Goal: Navigation & Orientation: Find specific page/section

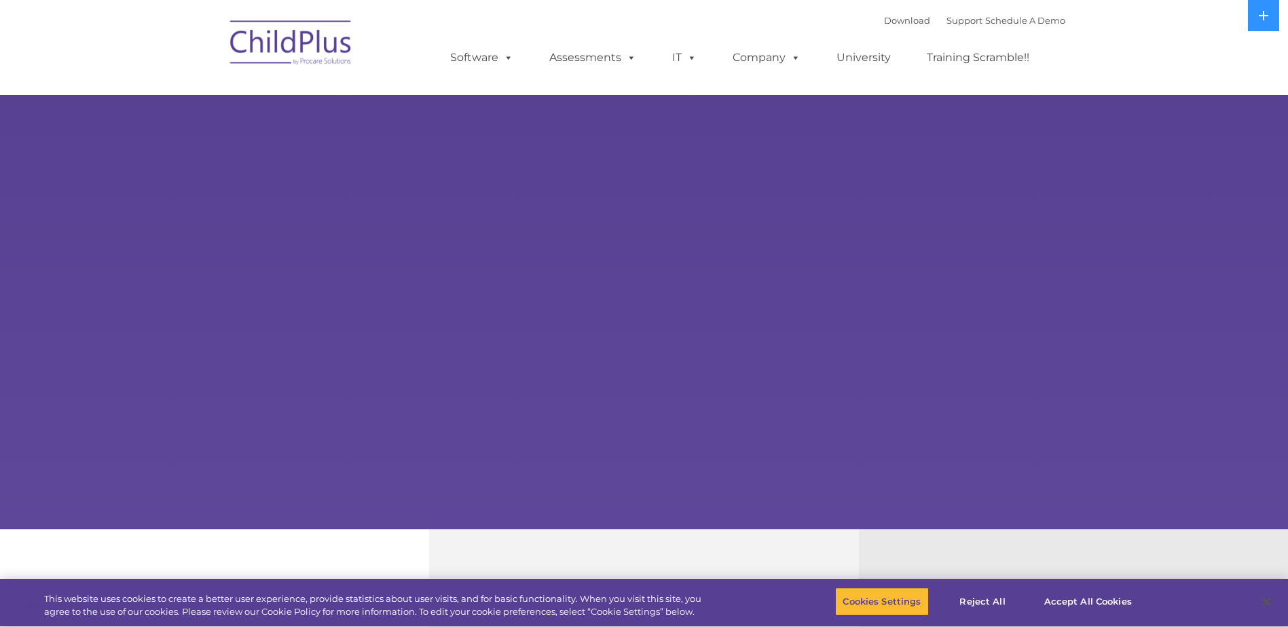
select select "MEDIUM"
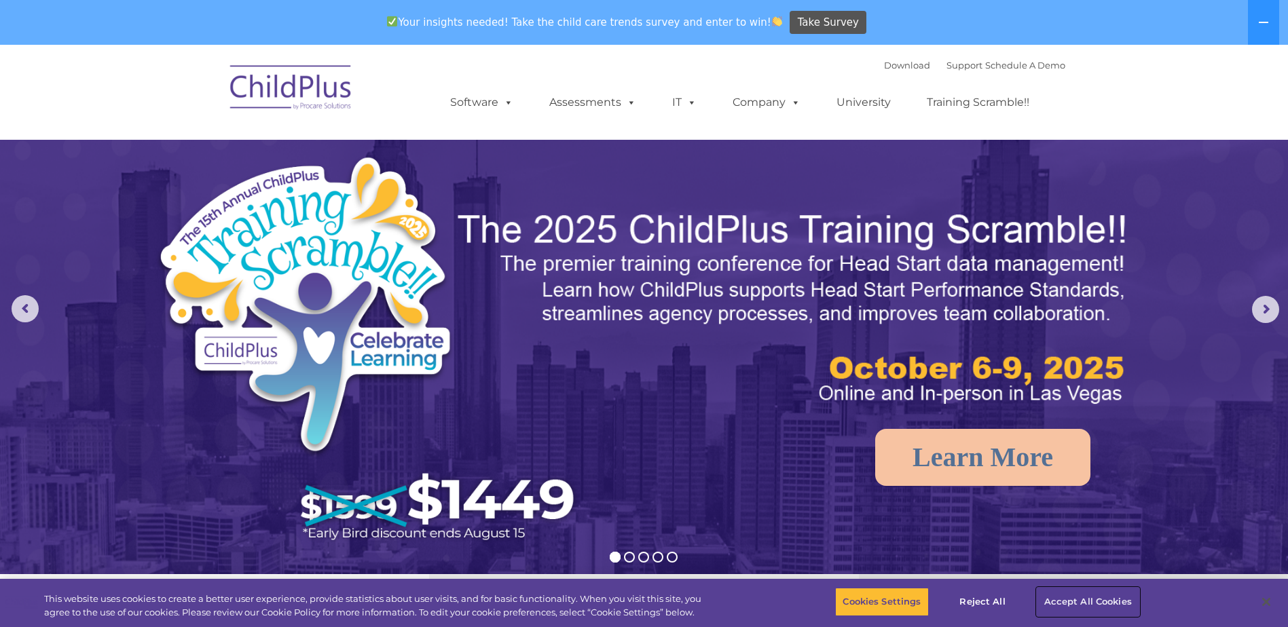
click at [1092, 590] on button "Accept All Cookies" at bounding box center [1088, 602] width 103 height 29
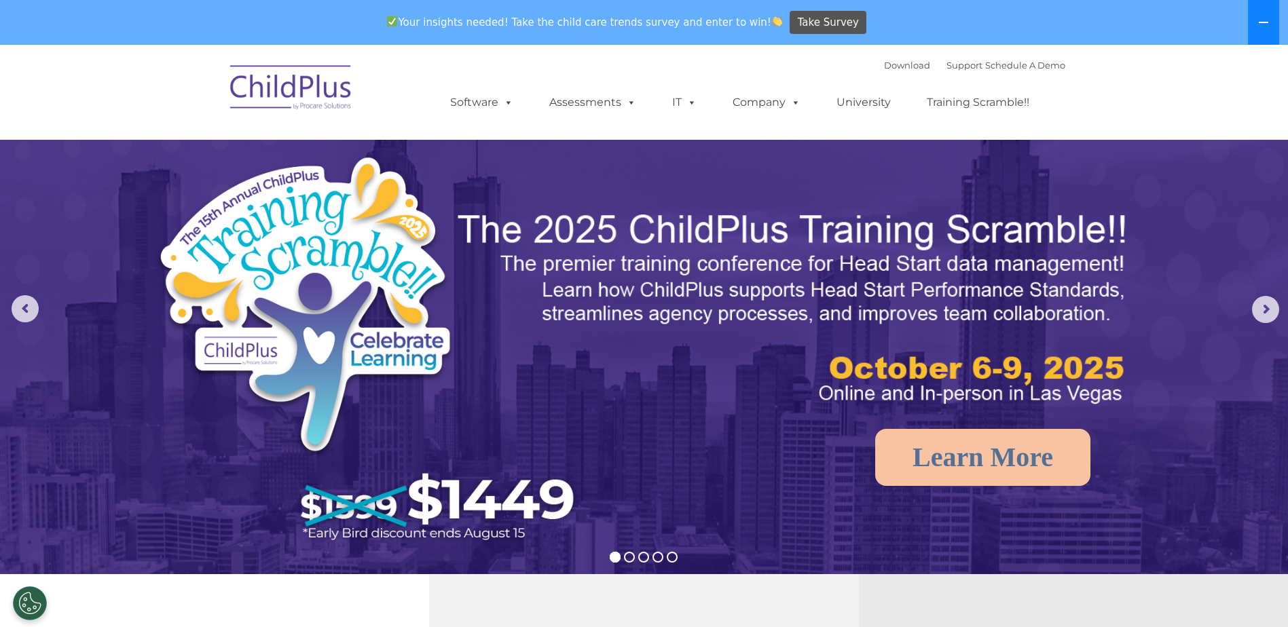
click at [1261, 12] on button at bounding box center [1263, 22] width 31 height 45
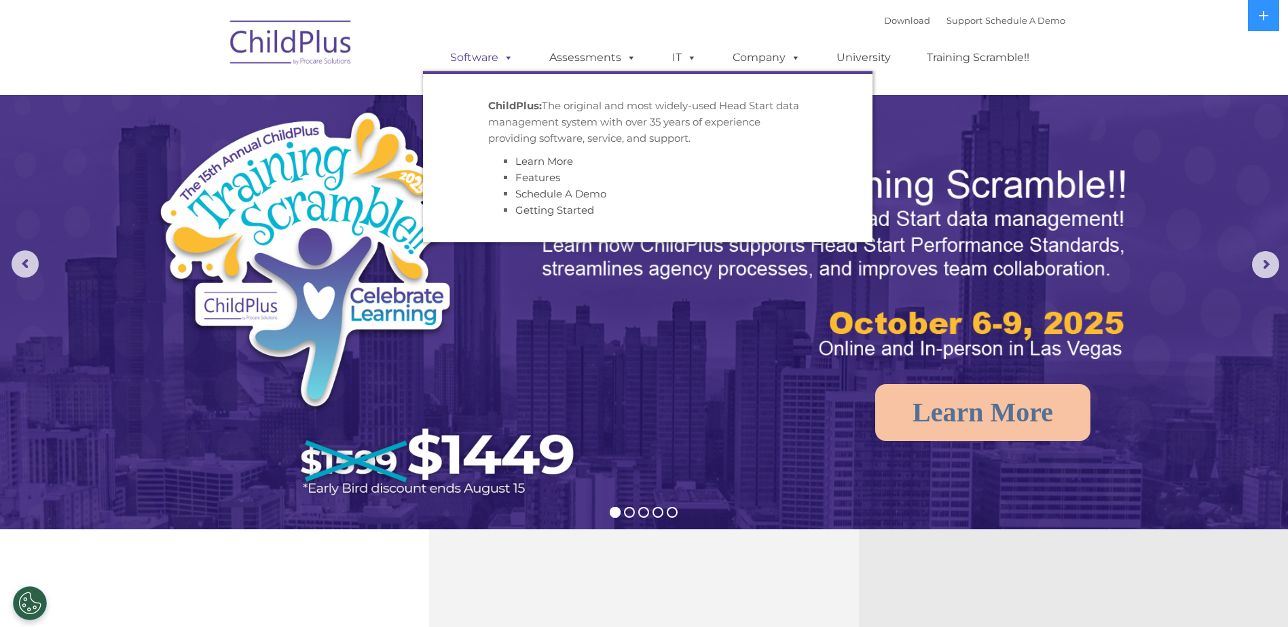
click at [481, 58] on link "Software" at bounding box center [482, 57] width 90 height 27
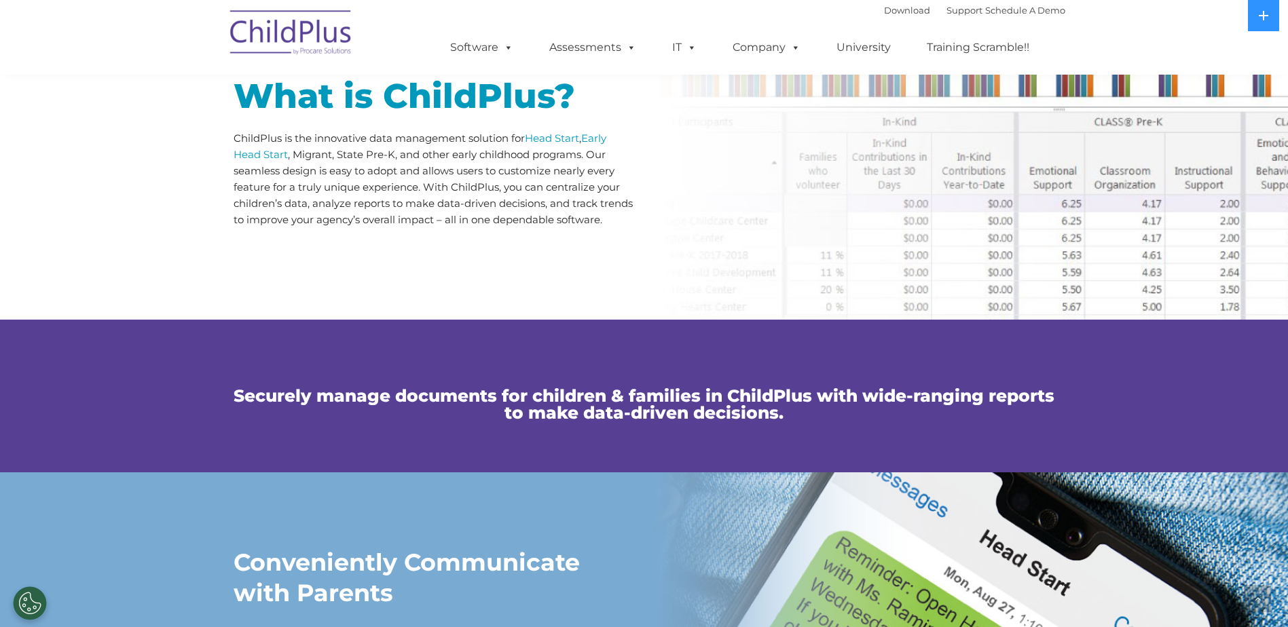
scroll to position [688, 0]
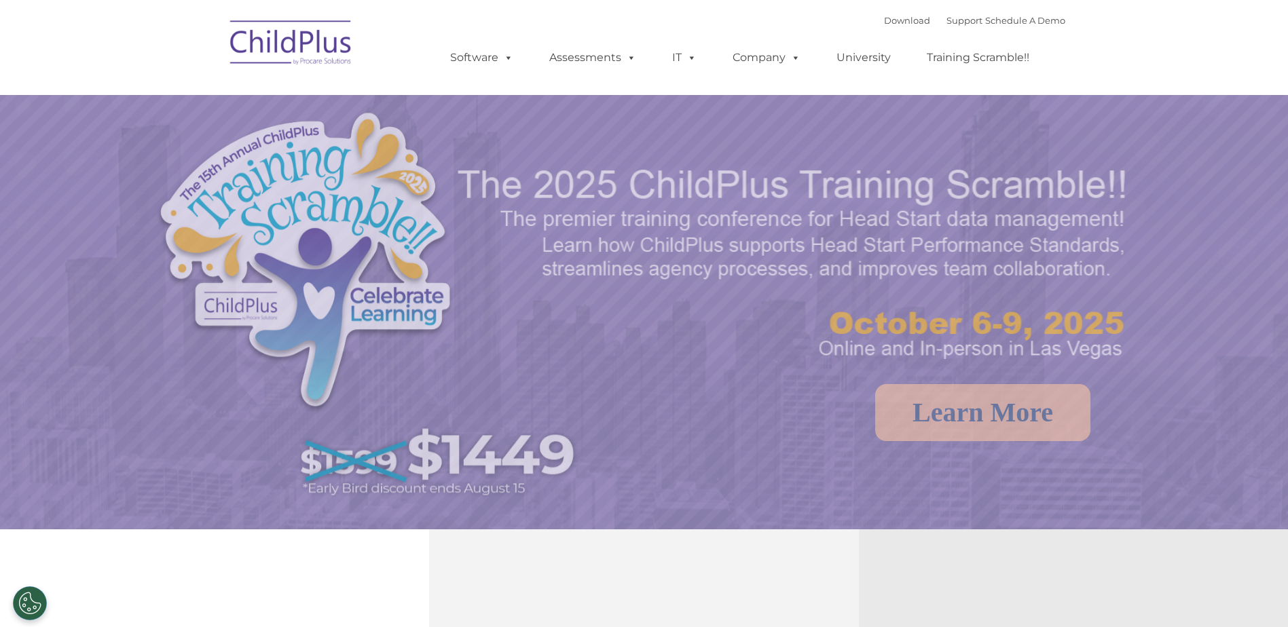
select select "MEDIUM"
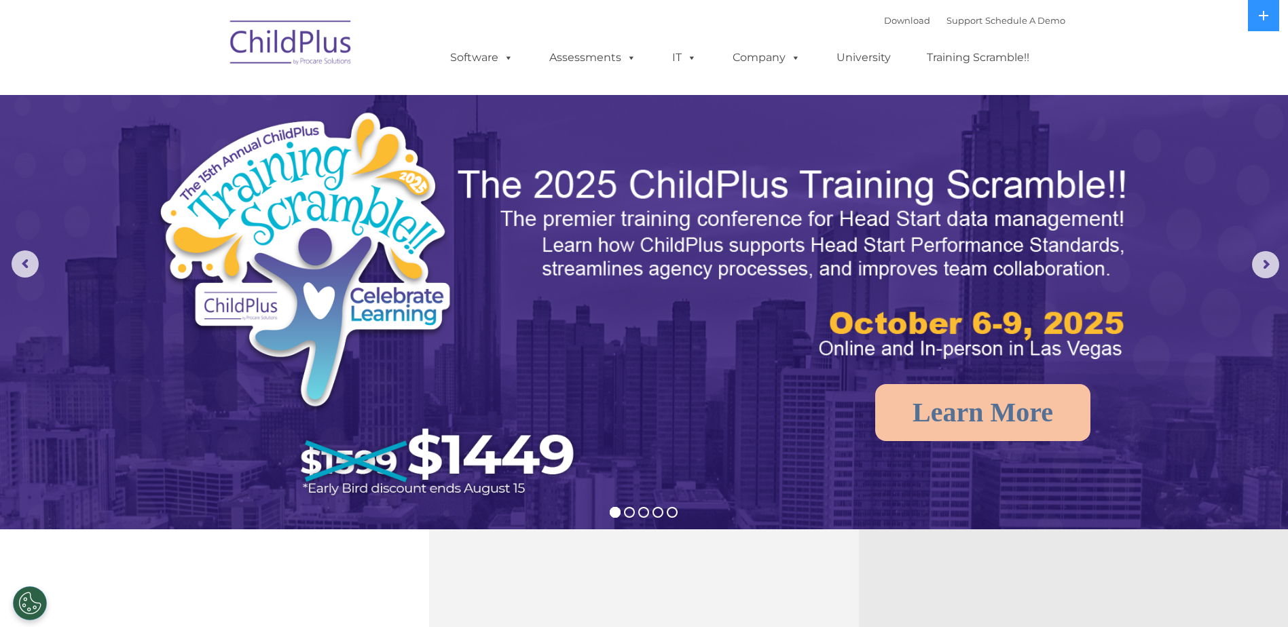
click at [1247, 7] on nav "Download Support | Schedule A Demo  MENU MENU Software ChildPlus: The original…" at bounding box center [644, 47] width 1288 height 95
click at [1275, 26] on button at bounding box center [1263, 15] width 31 height 31
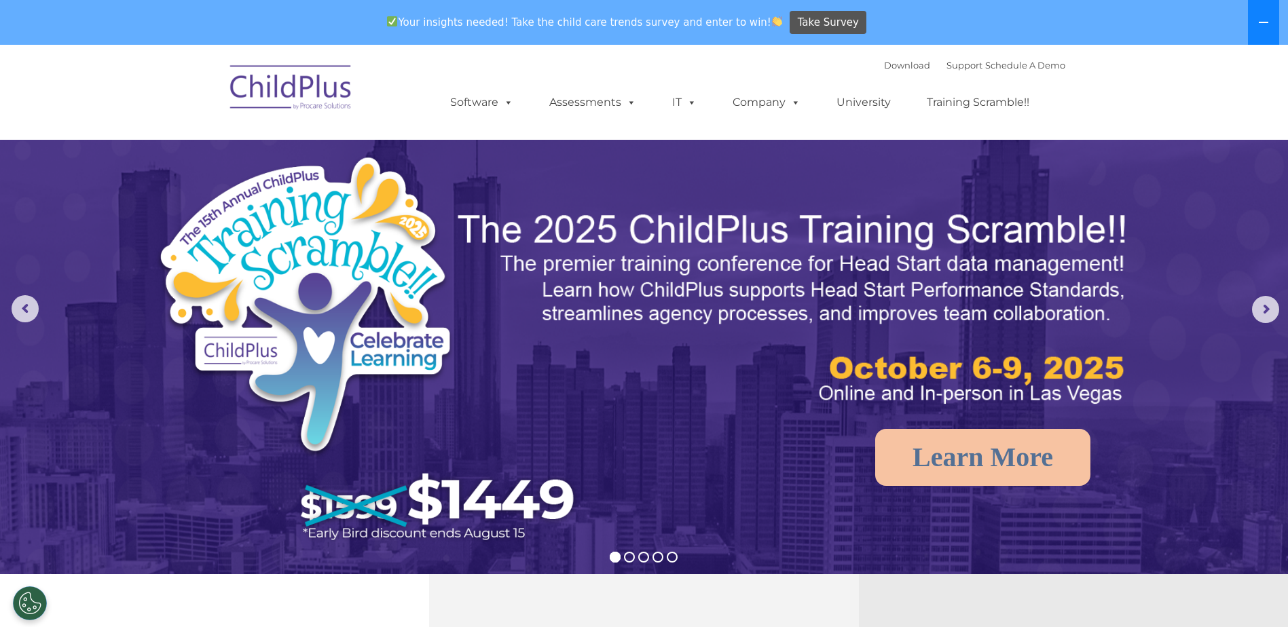
click at [1275, 26] on button at bounding box center [1263, 22] width 31 height 45
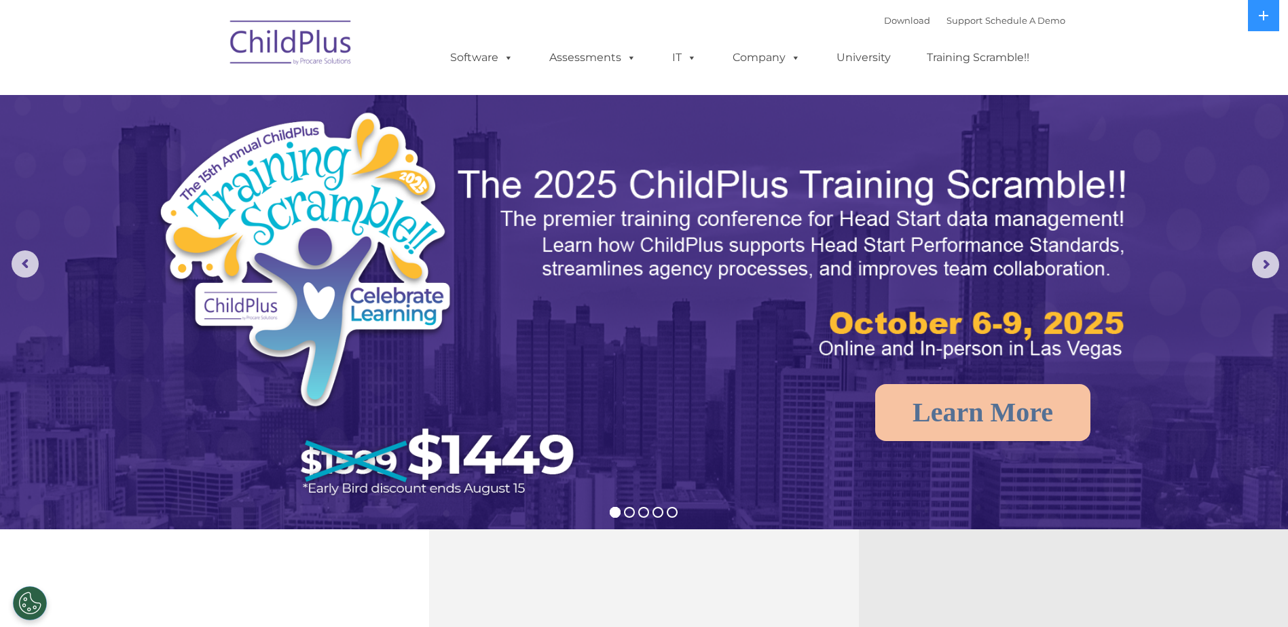
click at [292, 45] on img at bounding box center [291, 45] width 136 height 68
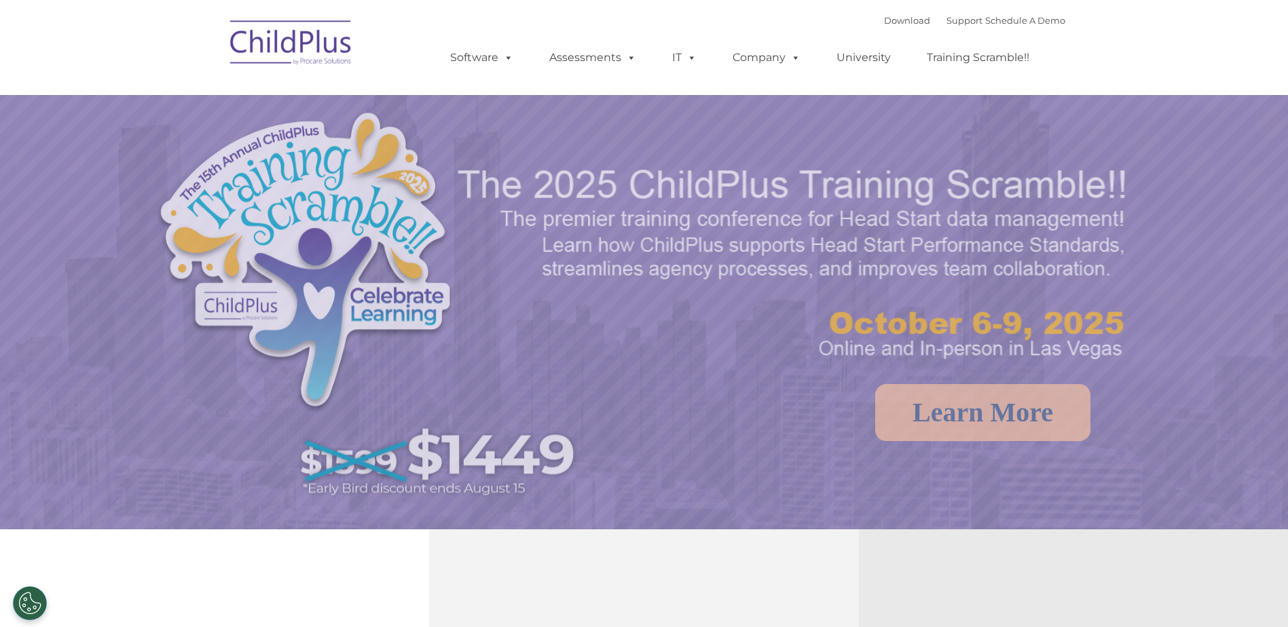
select select "MEDIUM"
